Goal: Task Accomplishment & Management: Use online tool/utility

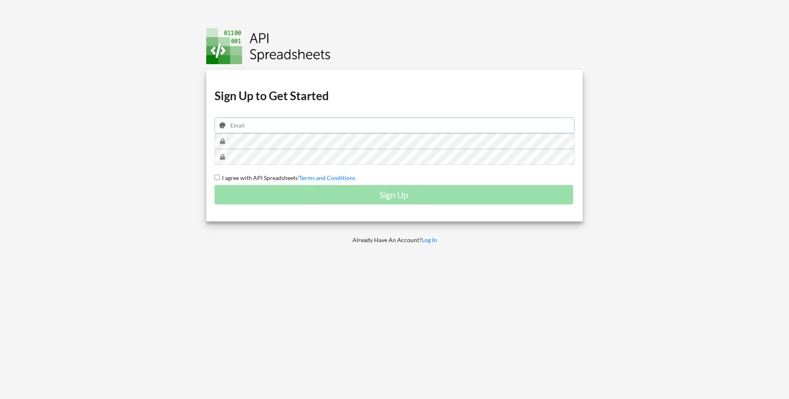
click at [262, 128] on input "email" at bounding box center [394, 126] width 360 height 16
type input "esywarfaceoff5@mail.ru"
click at [246, 181] on span "I agree with API Spreadsheets'" at bounding box center [259, 177] width 79 height 7
click at [220, 180] on input "I agree with API Spreadsheets' Terms and Conditions" at bounding box center [216, 177] width 5 height 5
checkbox input "true"
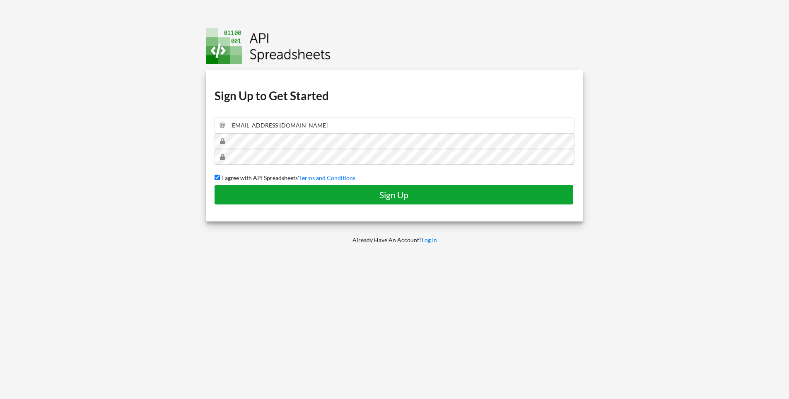
click at [262, 196] on h4 "Sign Up" at bounding box center [393, 195] width 341 height 10
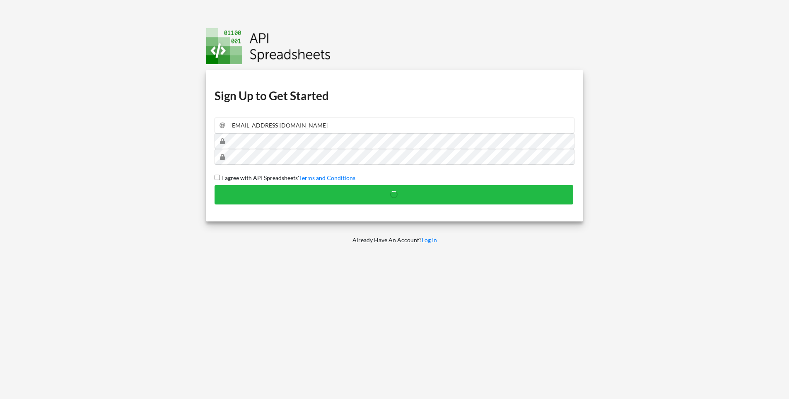
checkbox input "false"
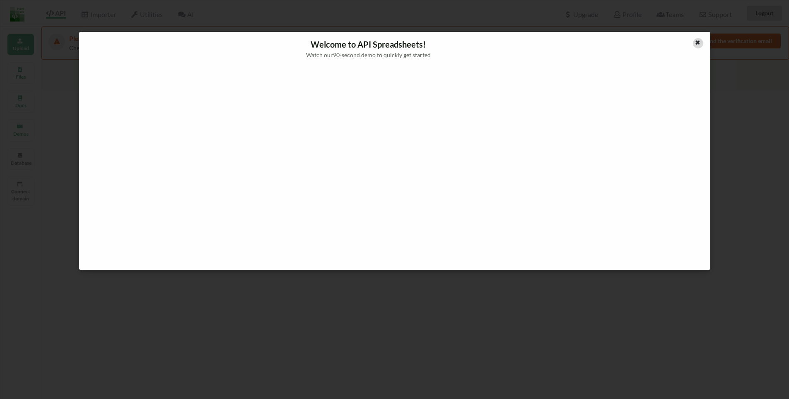
click at [695, 42] on icon at bounding box center [697, 42] width 7 height 6
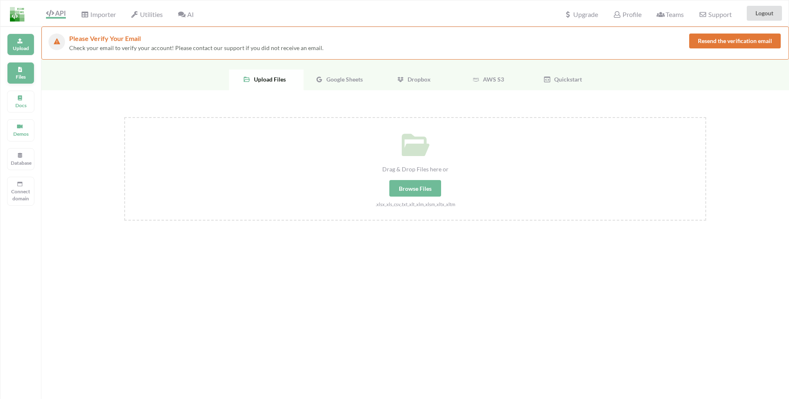
click at [21, 77] on p "Files" at bounding box center [21, 76] width 20 height 7
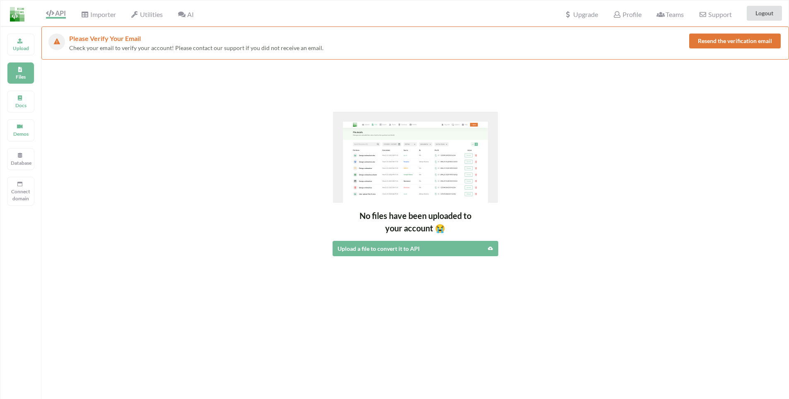
click at [91, 22] on div "Importer" at bounding box center [98, 13] width 46 height 18
click at [96, 14] on span "Importer" at bounding box center [98, 15] width 35 height 10
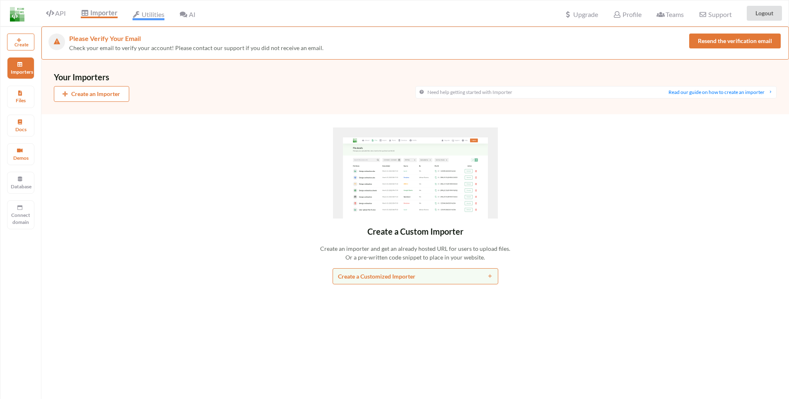
click at [150, 17] on span "Utilities" at bounding box center [148, 15] width 32 height 10
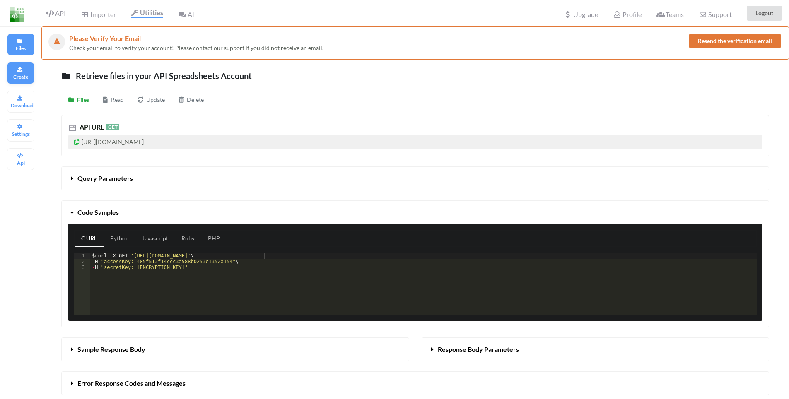
click at [24, 78] on p "Create" at bounding box center [21, 76] width 20 height 7
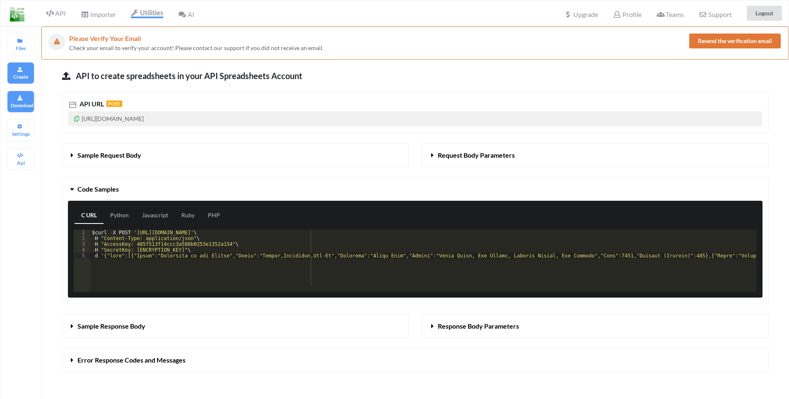
click at [23, 96] on icon at bounding box center [20, 96] width 6 height 5
click at [21, 128] on icon at bounding box center [20, 125] width 6 height 5
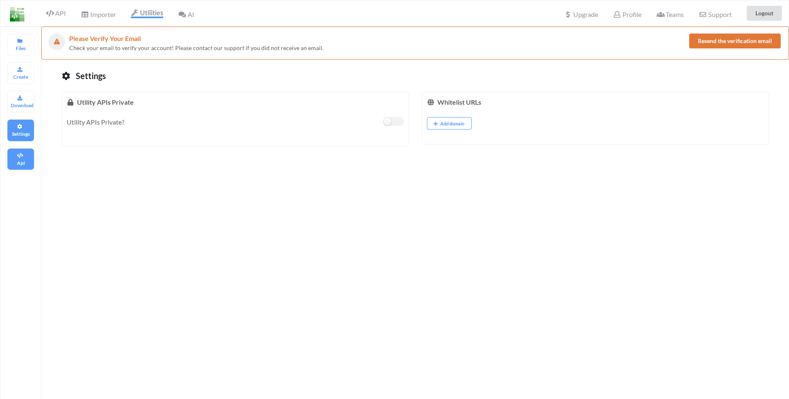
click at [27, 151] on div "Api" at bounding box center [20, 159] width 27 height 22
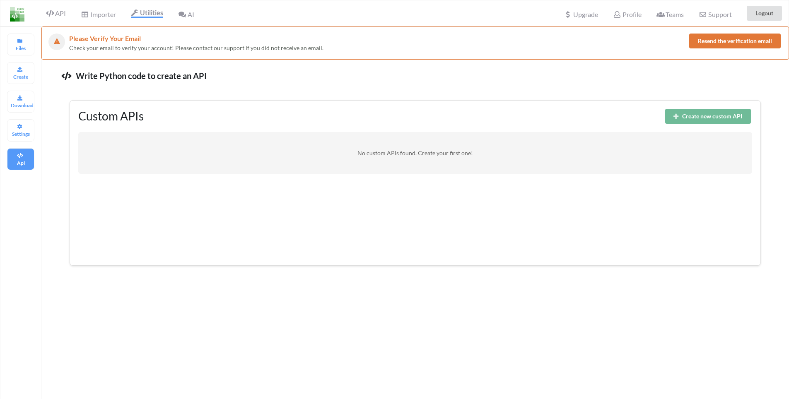
click at [672, 120] on button "Create new custom API" at bounding box center [708, 116] width 86 height 15
click at [727, 118] on button "Cancel" at bounding box center [729, 116] width 43 height 15
click at [623, 18] on div "Profile" at bounding box center [626, 13] width 39 height 18
click at [625, 14] on span "Profile" at bounding box center [627, 15] width 28 height 10
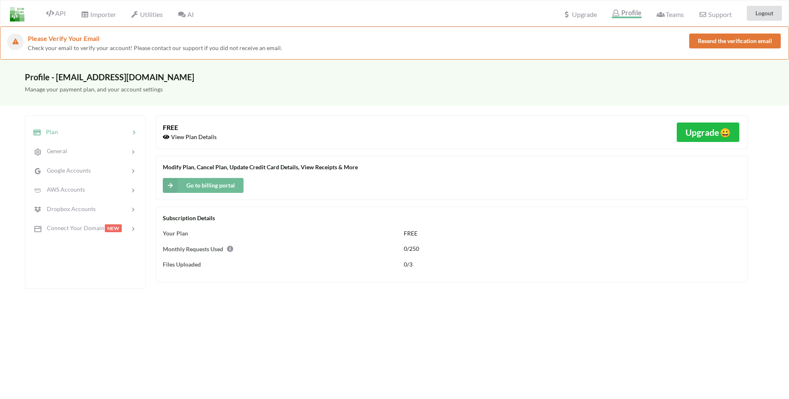
click at [22, 19] on img at bounding box center [17, 14] width 14 height 14
click at [57, 11] on span "API" at bounding box center [56, 14] width 20 height 10
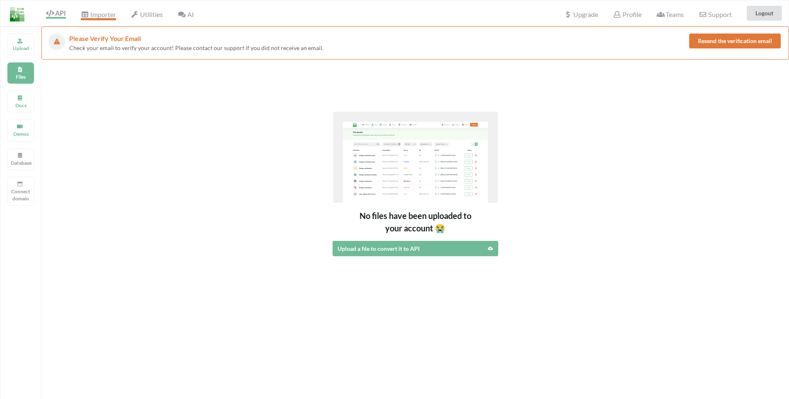
click at [98, 12] on span "Importer" at bounding box center [98, 15] width 35 height 10
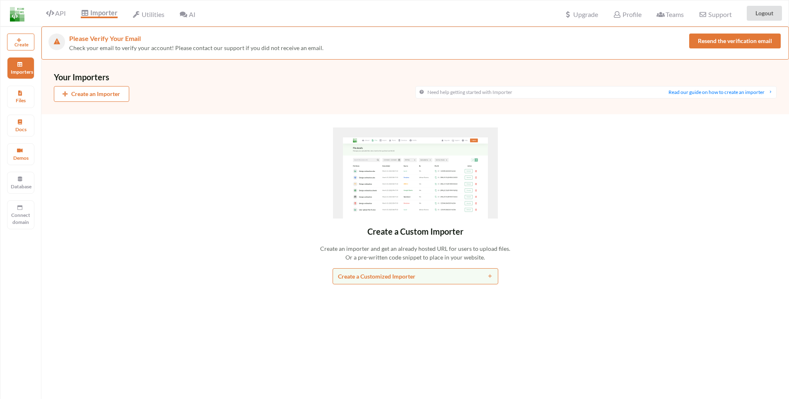
click at [106, 96] on button "Create an Importer" at bounding box center [91, 94] width 75 height 16
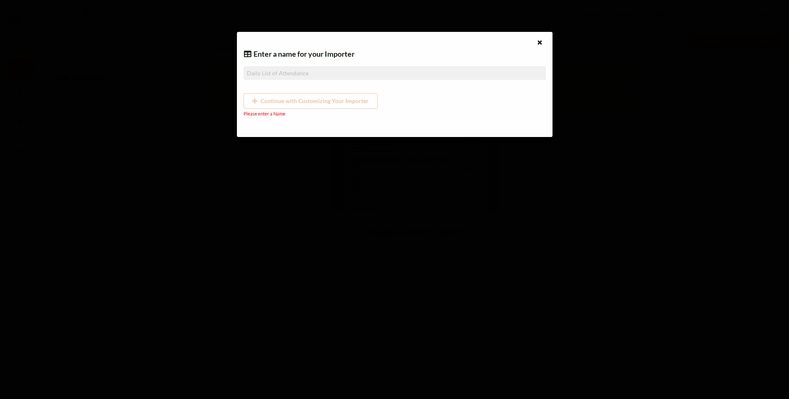
drag, startPoint x: 329, startPoint y: 78, endPoint x: 296, endPoint y: 73, distance: 33.0
click at [328, 78] on input at bounding box center [394, 73] width 302 height 14
click at [284, 75] on input at bounding box center [394, 73] width 302 height 14
click at [542, 43] on icon at bounding box center [539, 42] width 7 height 6
